Goal: Information Seeking & Learning: Learn about a topic

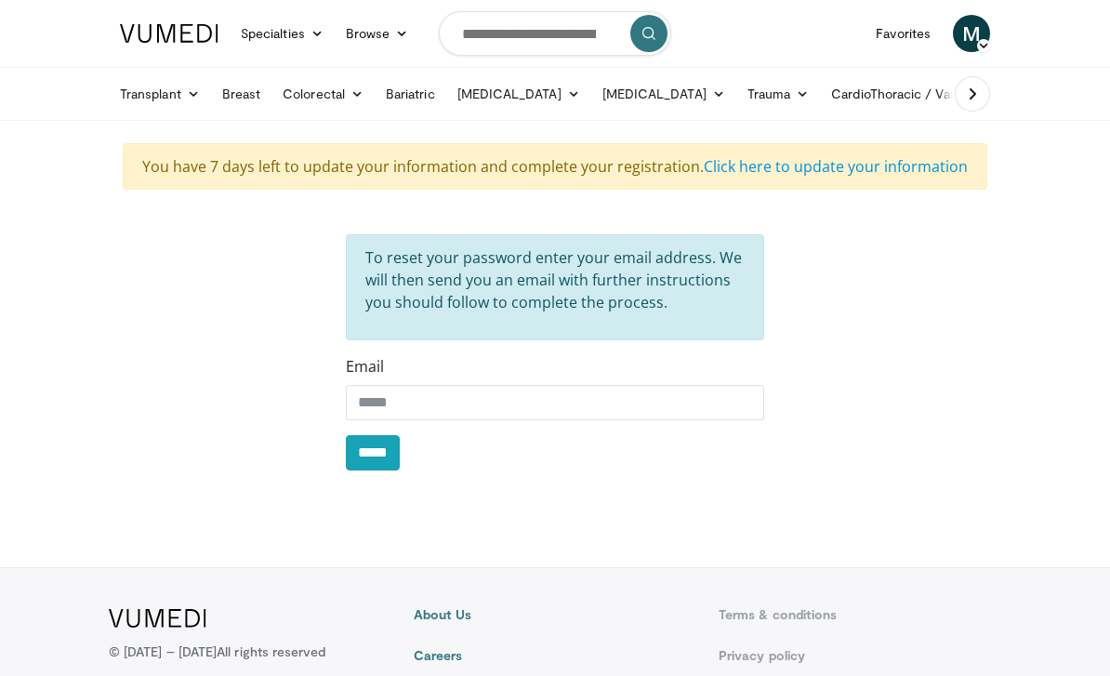
scroll to position [140, 0]
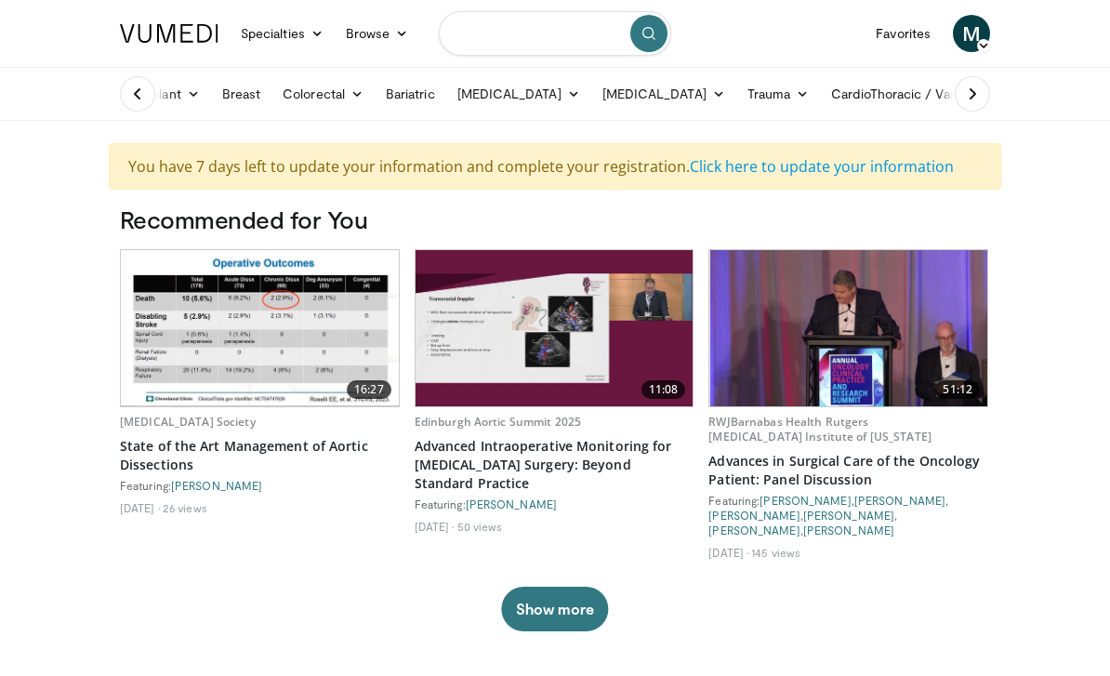
click at [537, 37] on input "Search topics, interventions" at bounding box center [555, 33] width 232 height 45
type input "**********"
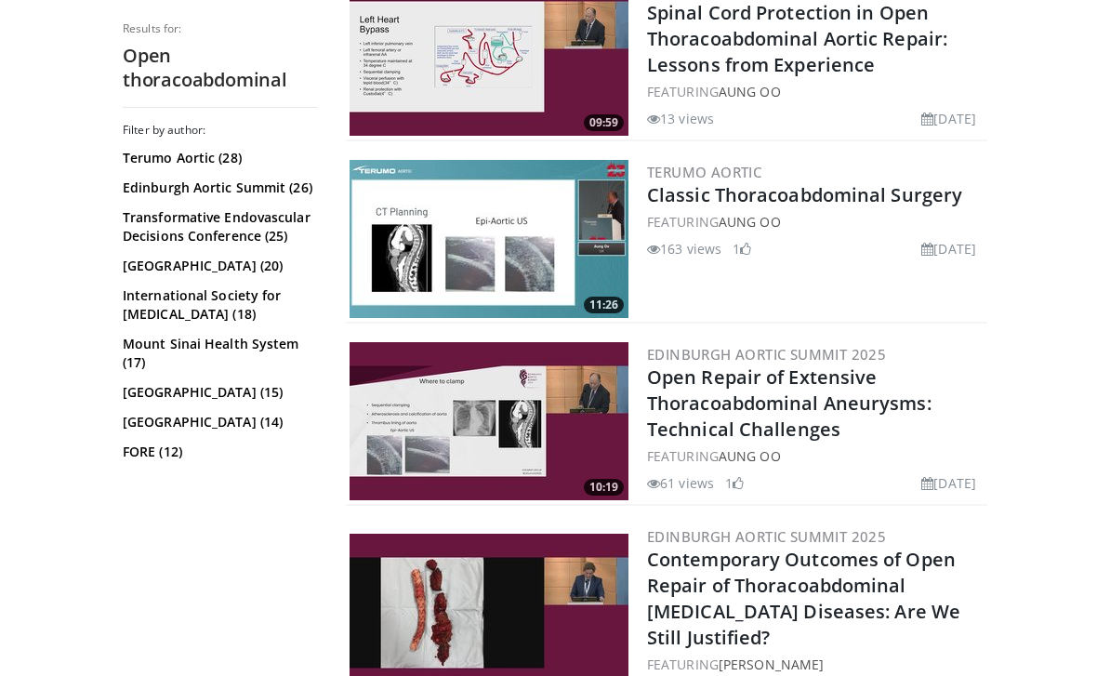
scroll to position [679, 0]
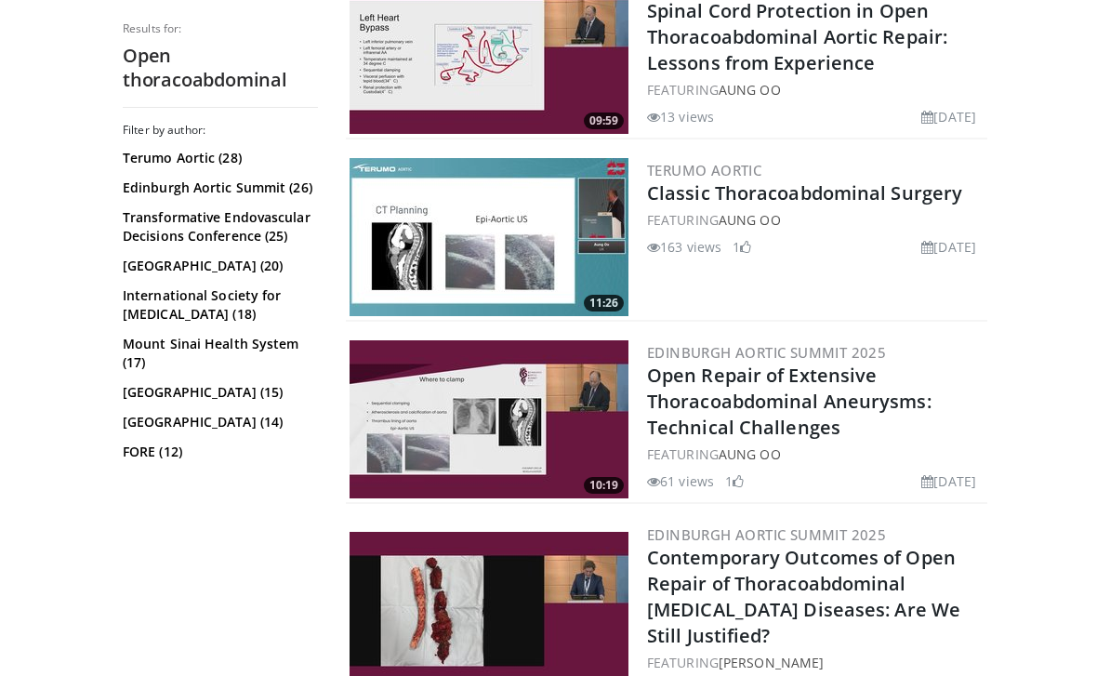
click at [768, 614] on link "Contemporary Outcomes of Open Repair of Thoracoabdominal Aorta Diseases: Are We…" at bounding box center [803, 596] width 313 height 103
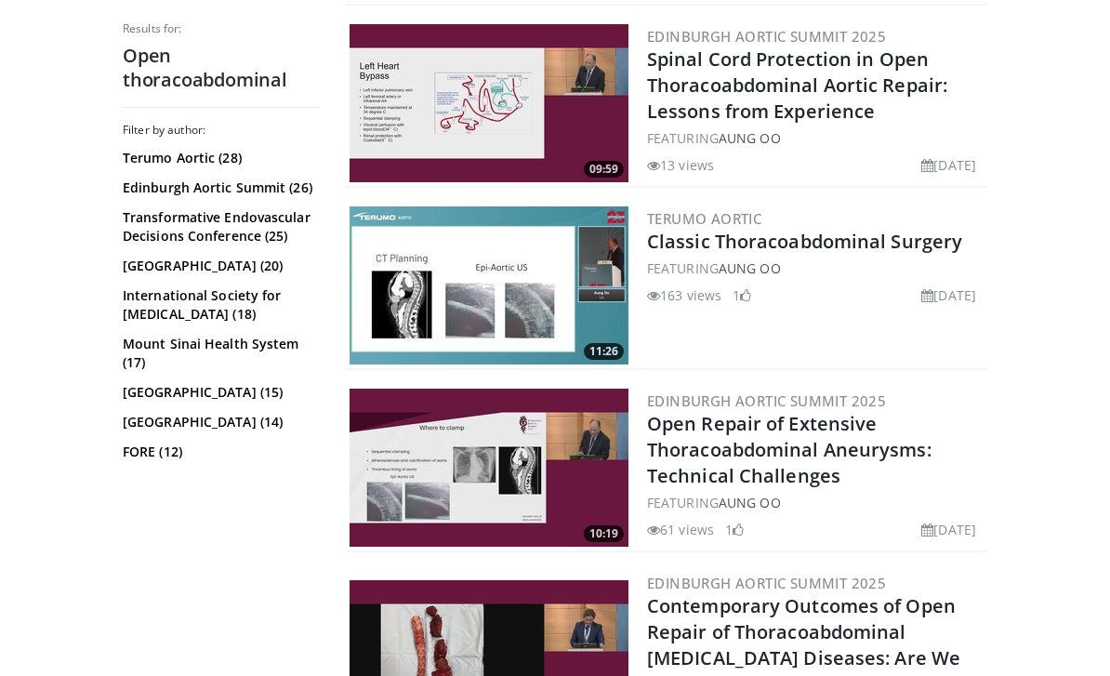
scroll to position [0, 0]
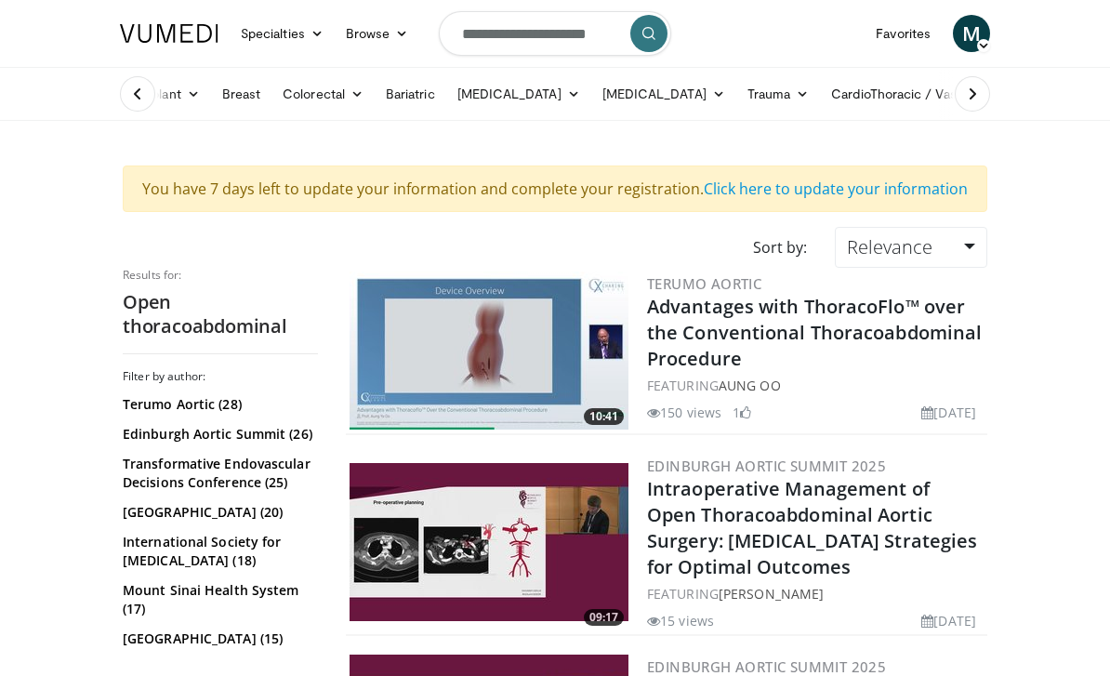
click at [653, 30] on icon "submit" at bounding box center [649, 33] width 15 height 15
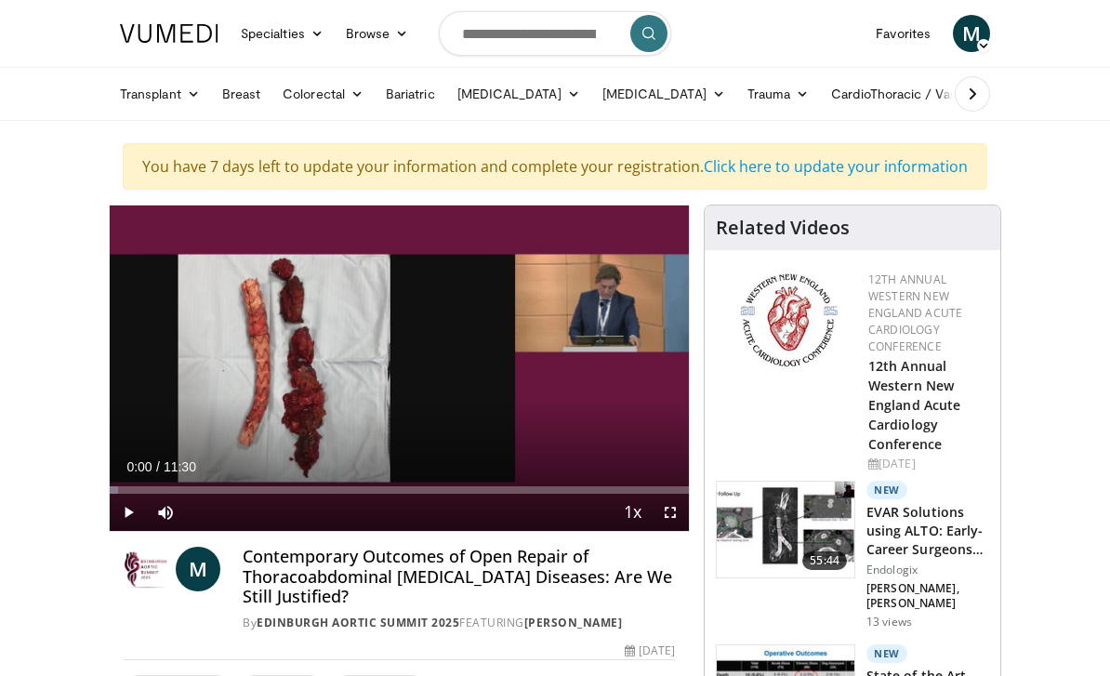
scroll to position [22, 0]
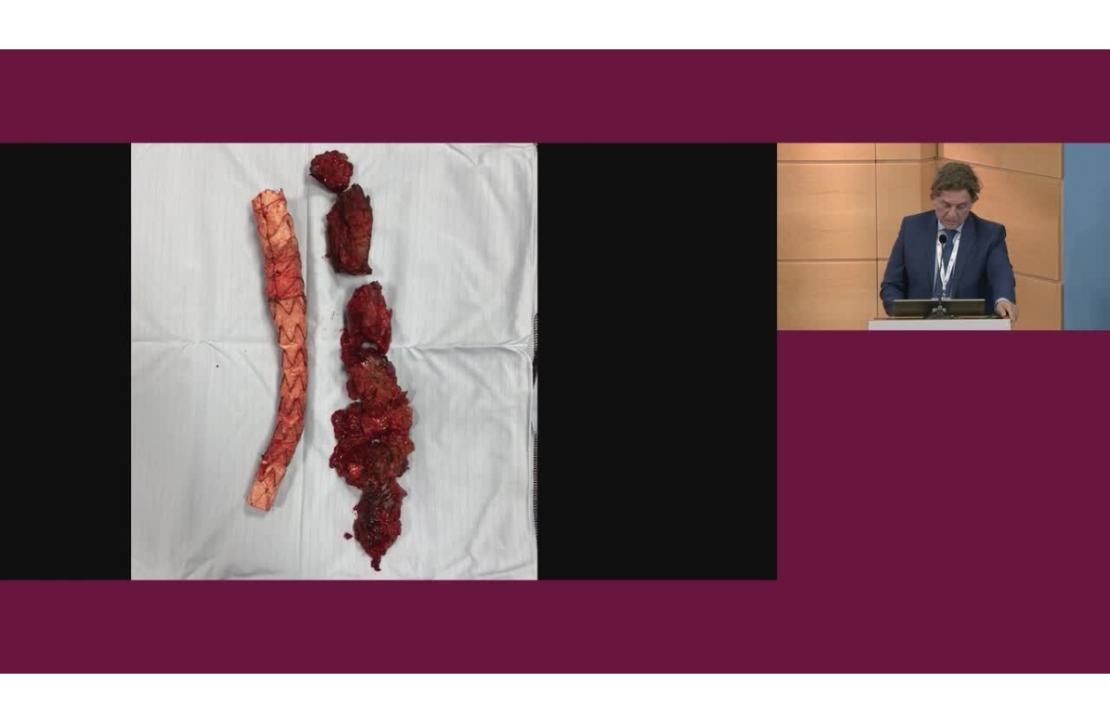
click at [991, 321] on div "10 seconds Tap to unmute" at bounding box center [555, 361] width 1110 height 723
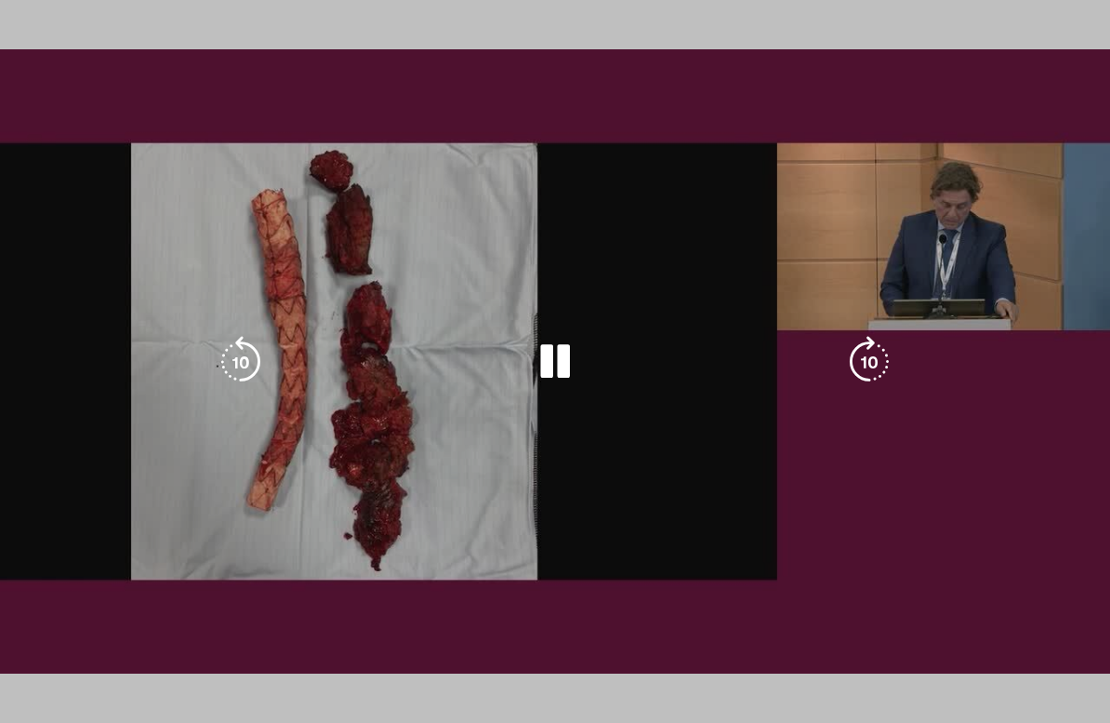
click at [127, 230] on div "10 seconds Tap to unmute" at bounding box center [555, 361] width 1110 height 723
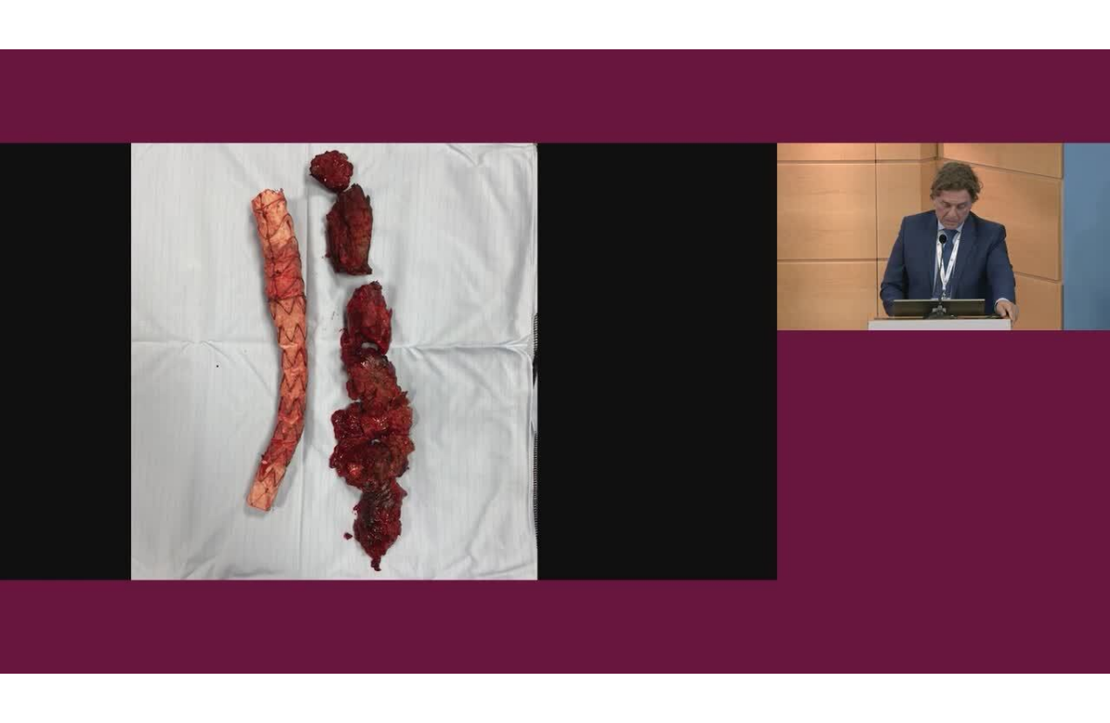
click at [92, 298] on div "10 seconds Tap to unmute" at bounding box center [555, 361] width 1110 height 723
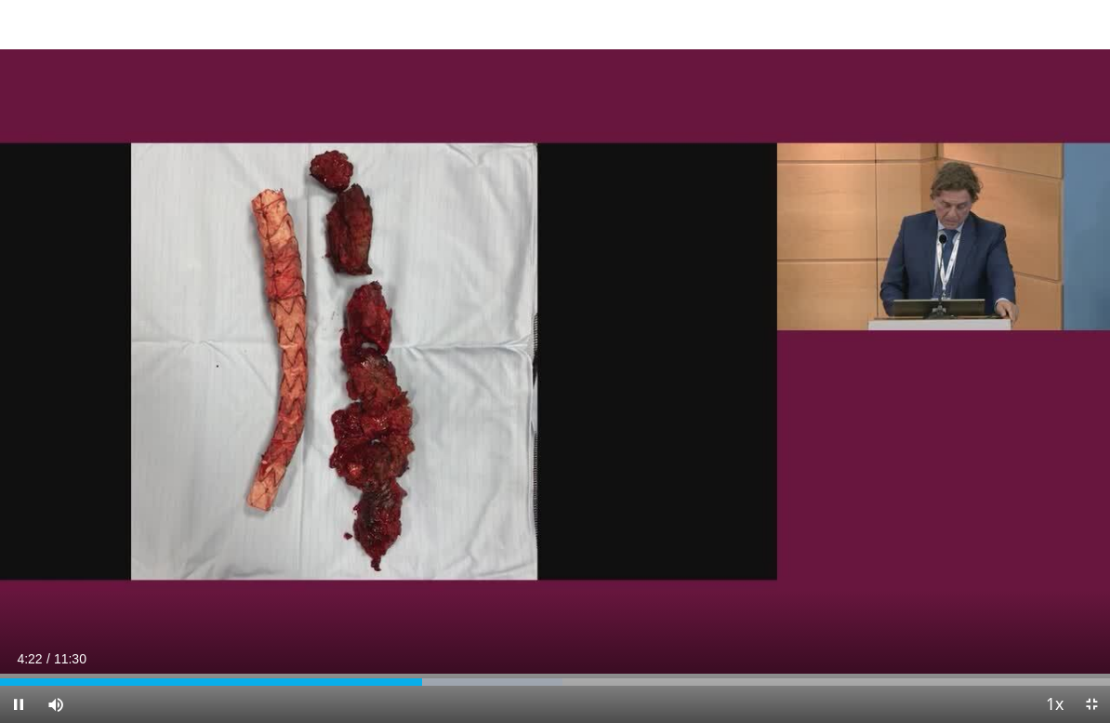
click at [238, 341] on icon "Video Player" at bounding box center [241, 362] width 52 height 52
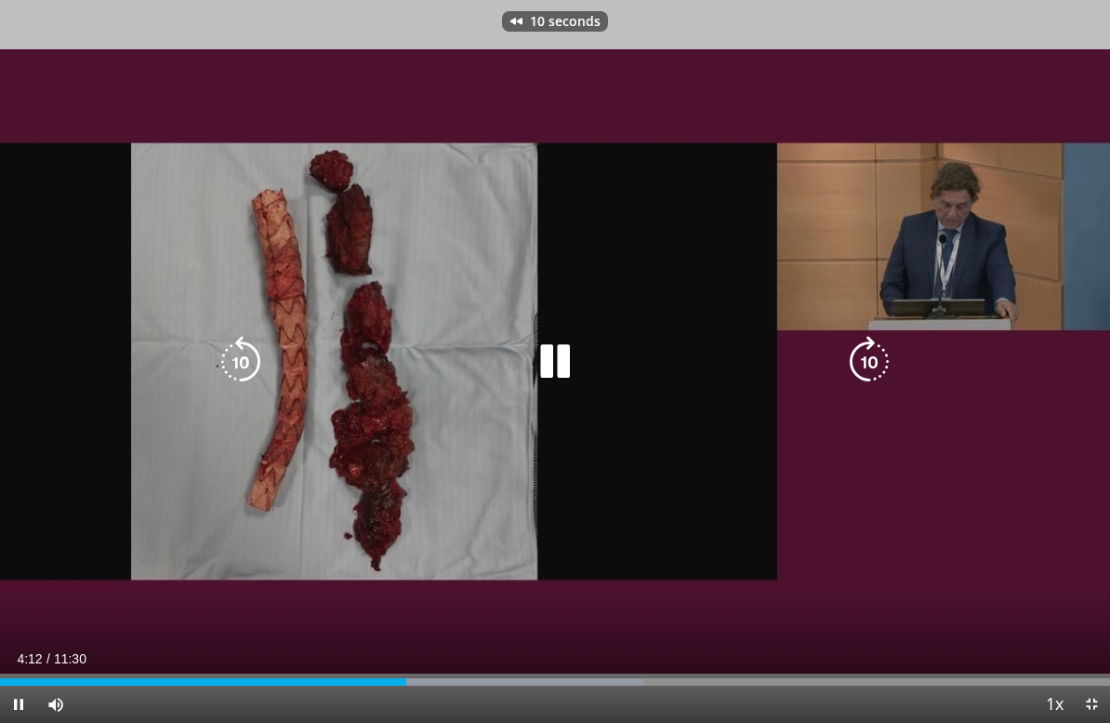
click at [245, 346] on icon "Video Player" at bounding box center [241, 362] width 52 height 52
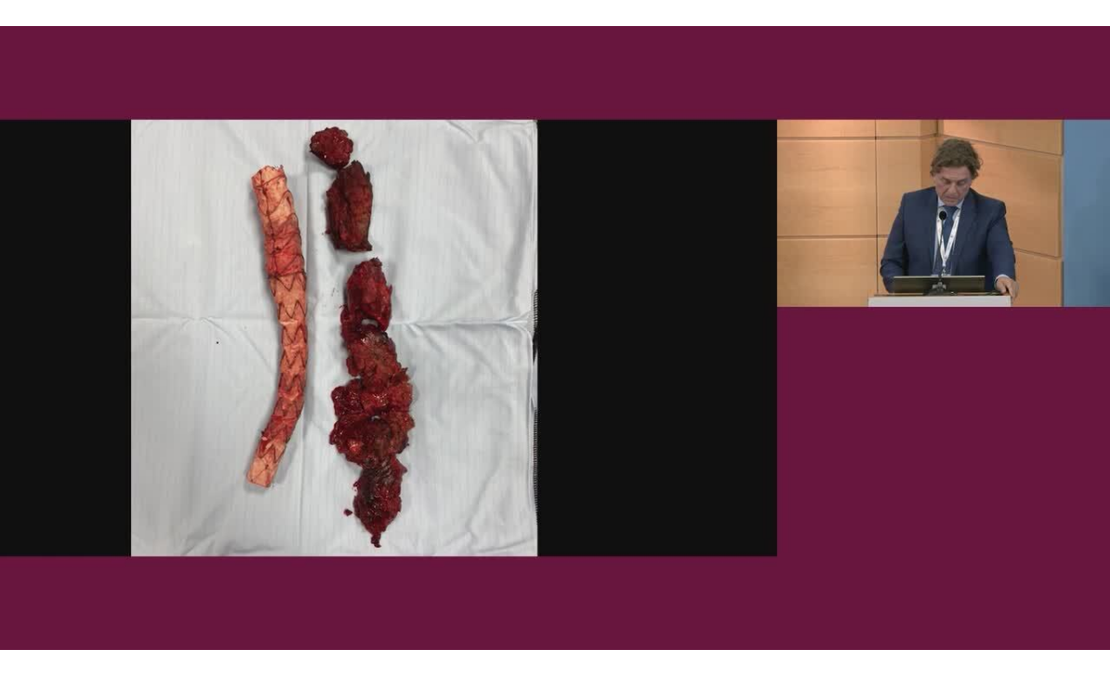
scroll to position [0, 0]
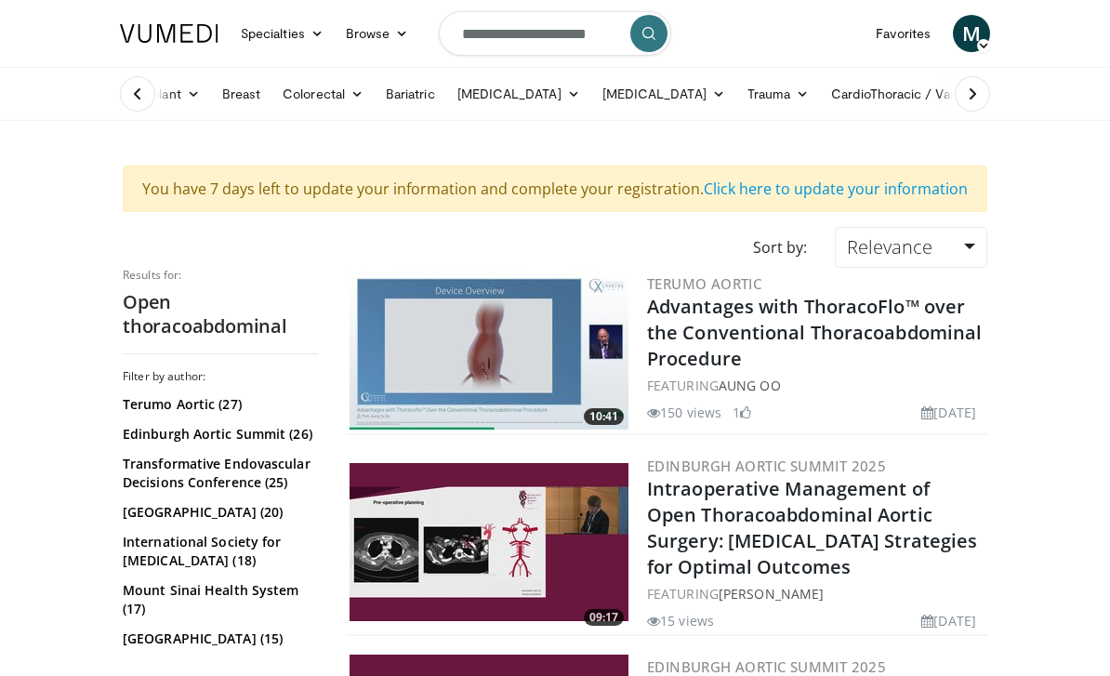
click at [979, 32] on span "M" at bounding box center [971, 33] width 37 height 37
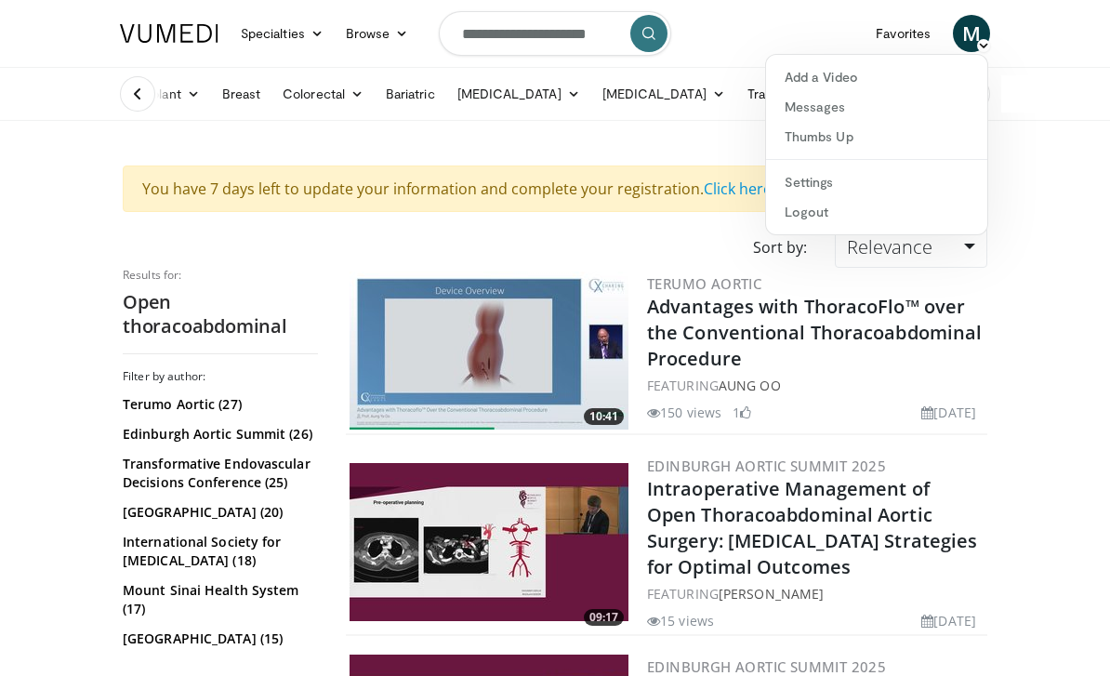
click at [911, 35] on link "Favorites" at bounding box center [903, 33] width 77 height 37
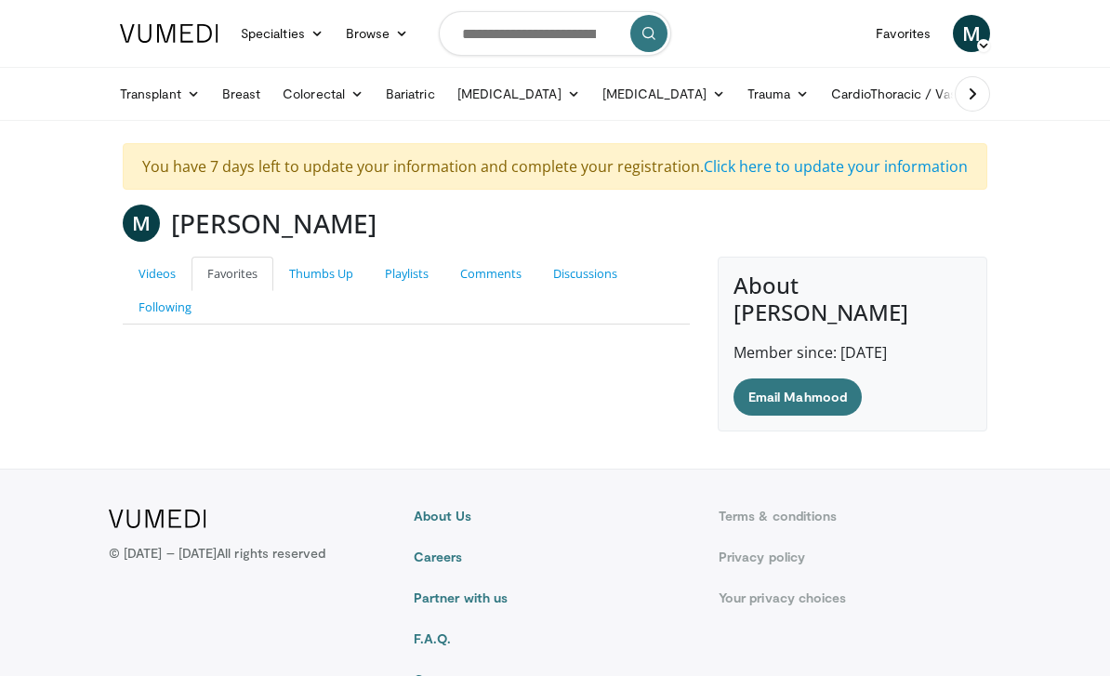
scroll to position [33, 0]
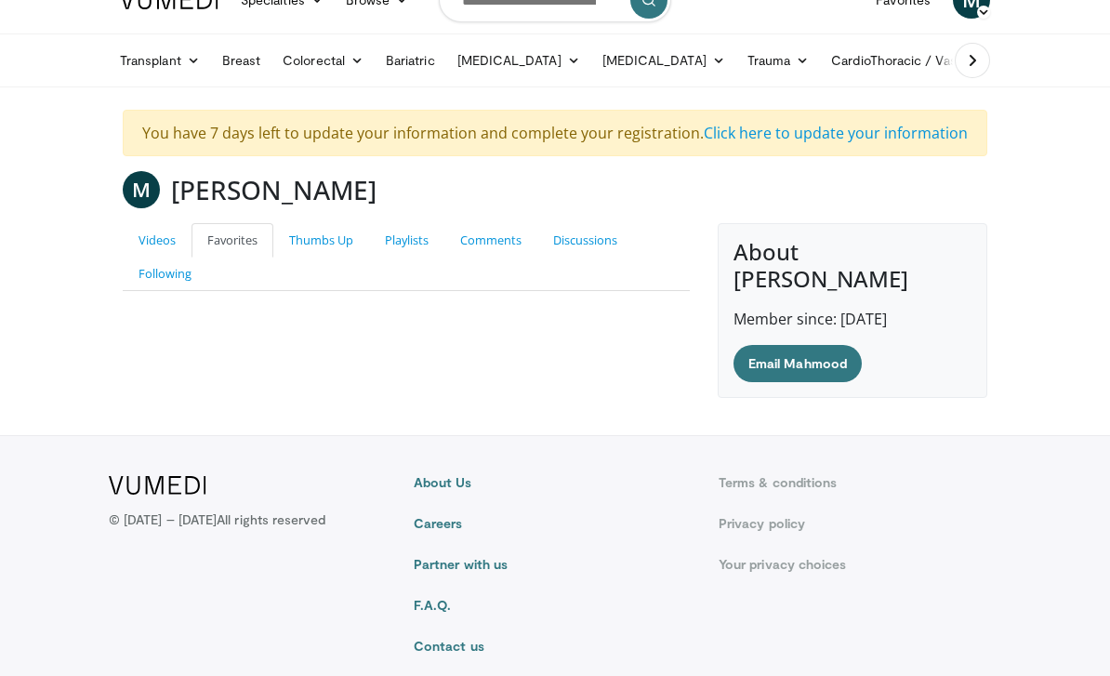
click at [644, 357] on div "Videos Favorites Thumbs Up Playlists Comments Discussions Following Mahmood Kab…" at bounding box center [406, 310] width 595 height 175
click at [323, 257] on link "Thumbs Up" at bounding box center [321, 240] width 96 height 34
click at [411, 241] on link "Playlists" at bounding box center [406, 240] width 75 height 34
click at [515, 239] on link "Comments" at bounding box center [490, 240] width 93 height 34
click at [160, 245] on link "Videos" at bounding box center [157, 240] width 69 height 34
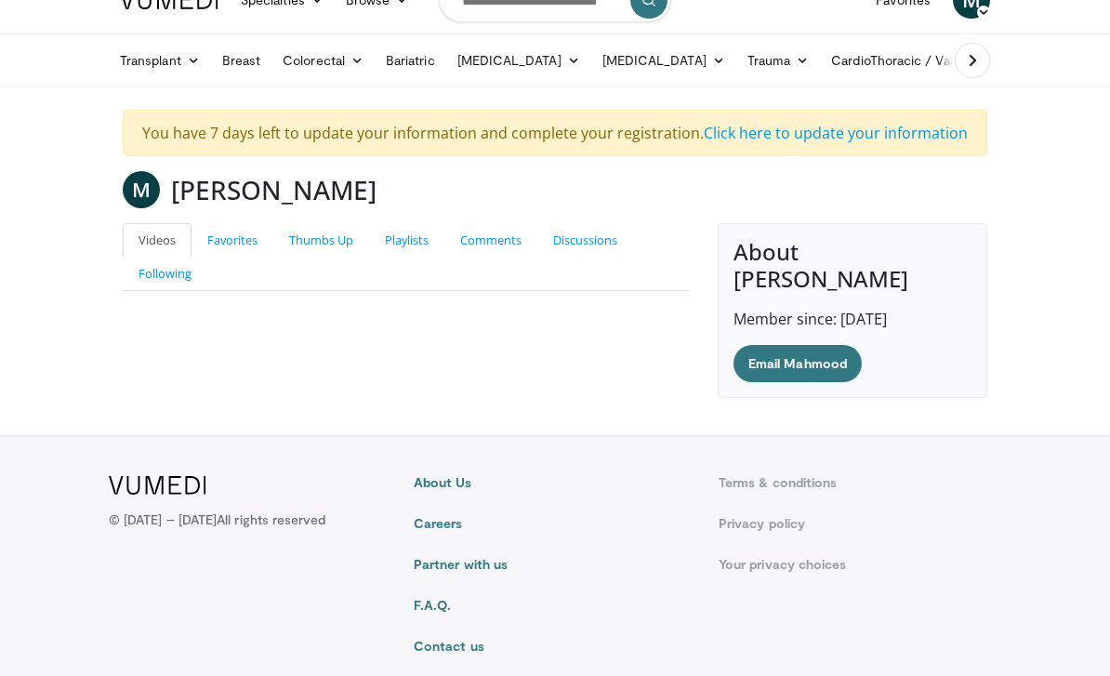
click at [171, 282] on link "Following" at bounding box center [165, 274] width 85 height 34
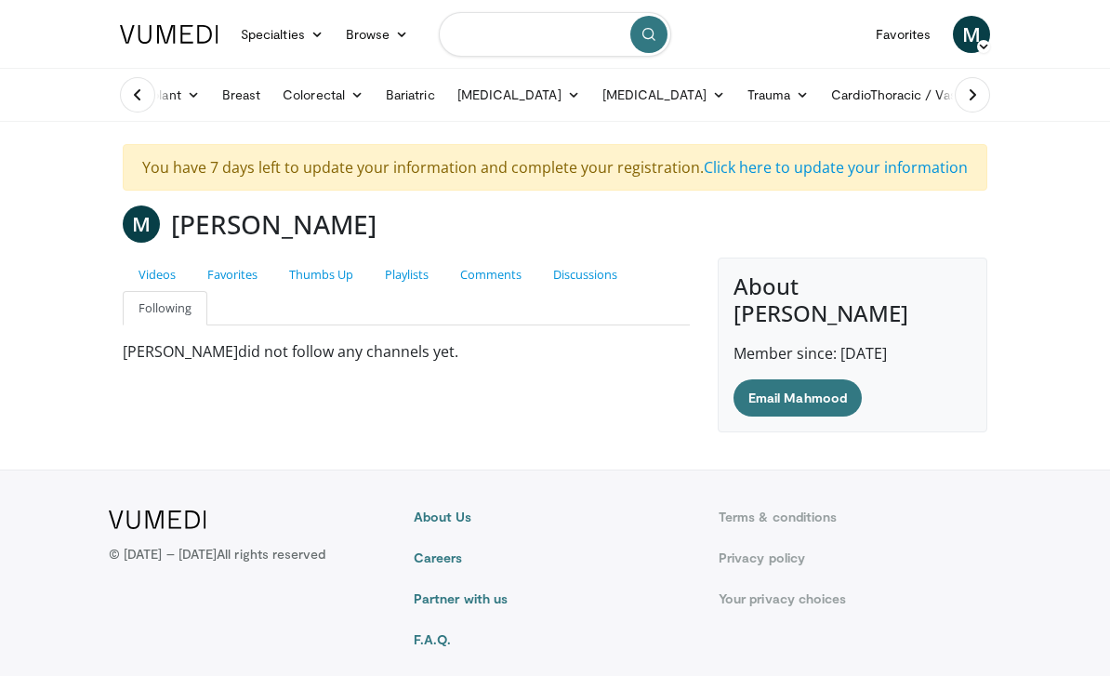
click at [544, 35] on input "Search topics, interventions" at bounding box center [555, 33] width 232 height 45
click at [565, 97] on span "Open thoracoabdominal" at bounding box center [551, 94] width 149 height 19
type input "**********"
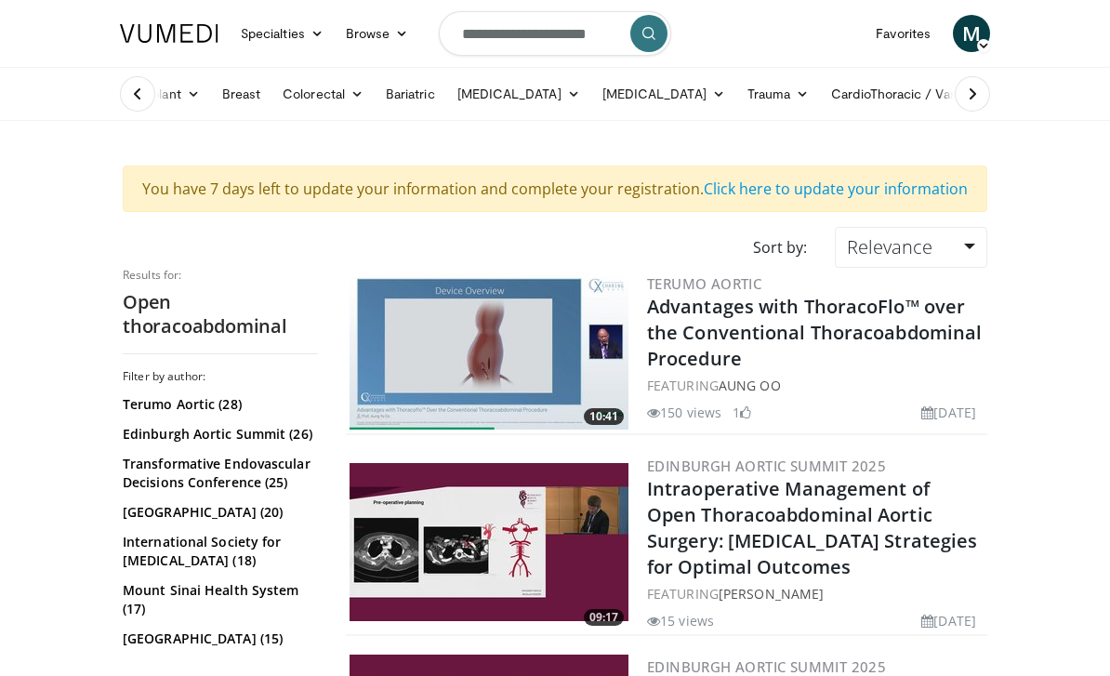
click at [772, 551] on link "Intraoperative Management of Open Thoracoabdominal Aortic Surgery: [MEDICAL_DAT…" at bounding box center [812, 527] width 330 height 103
